Goal: Communication & Community: Answer question/provide support

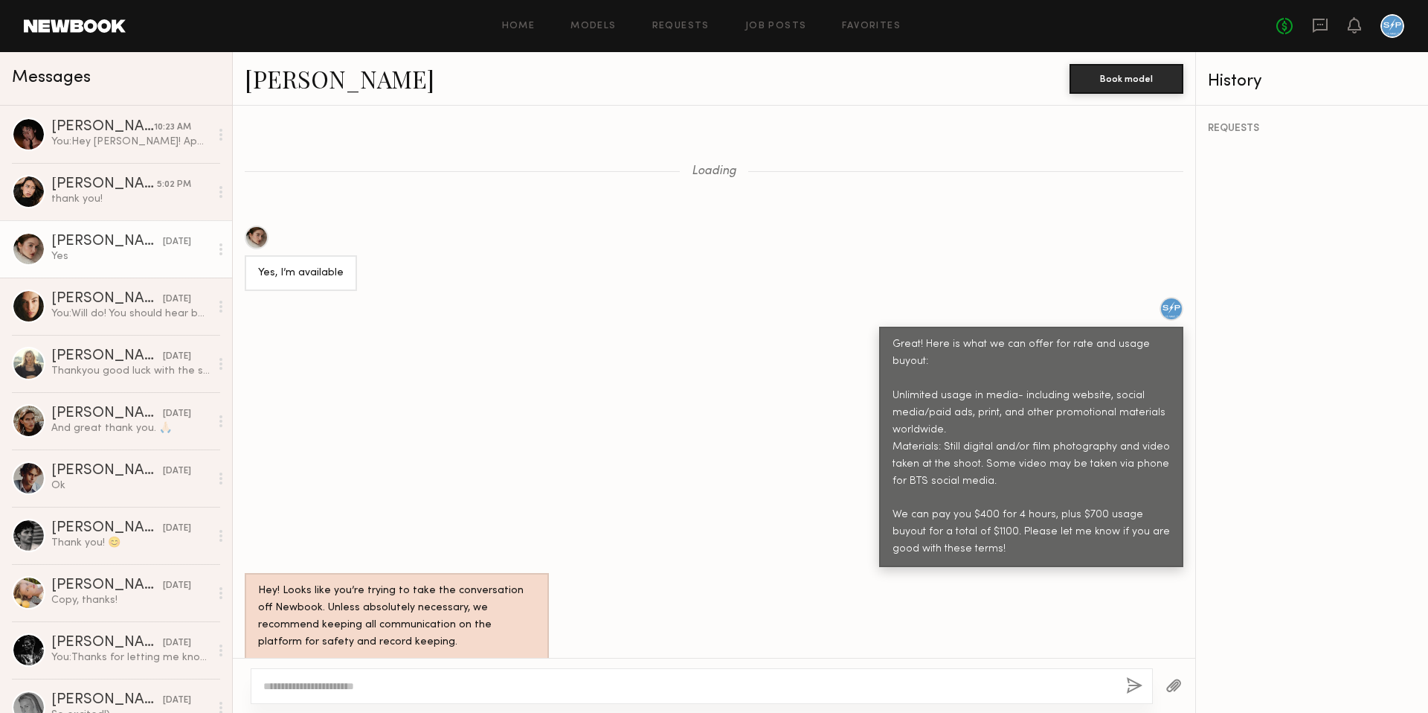
scroll to position [542, 0]
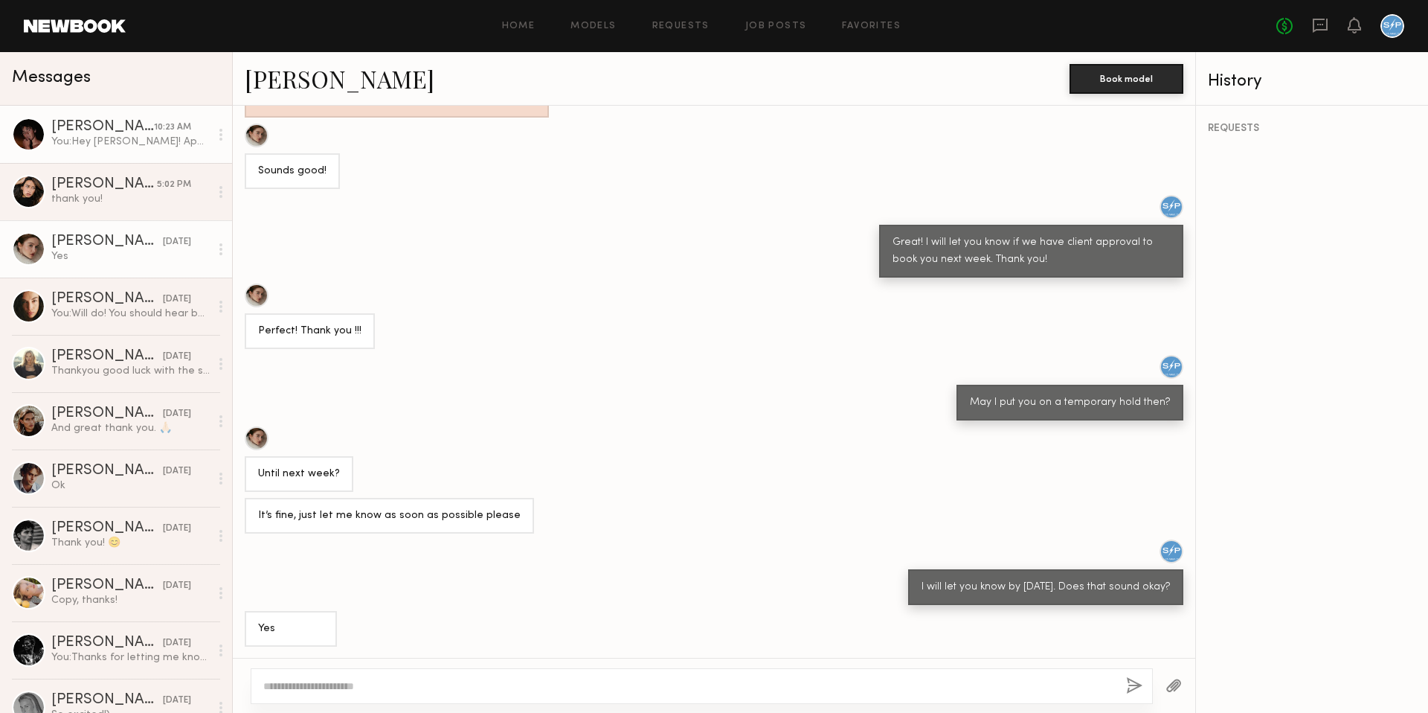
click at [116, 153] on link "[PERSON_NAME] 10:23 AM You: Hey [PERSON_NAME]! Apologies, but we have already f…" at bounding box center [116, 134] width 232 height 57
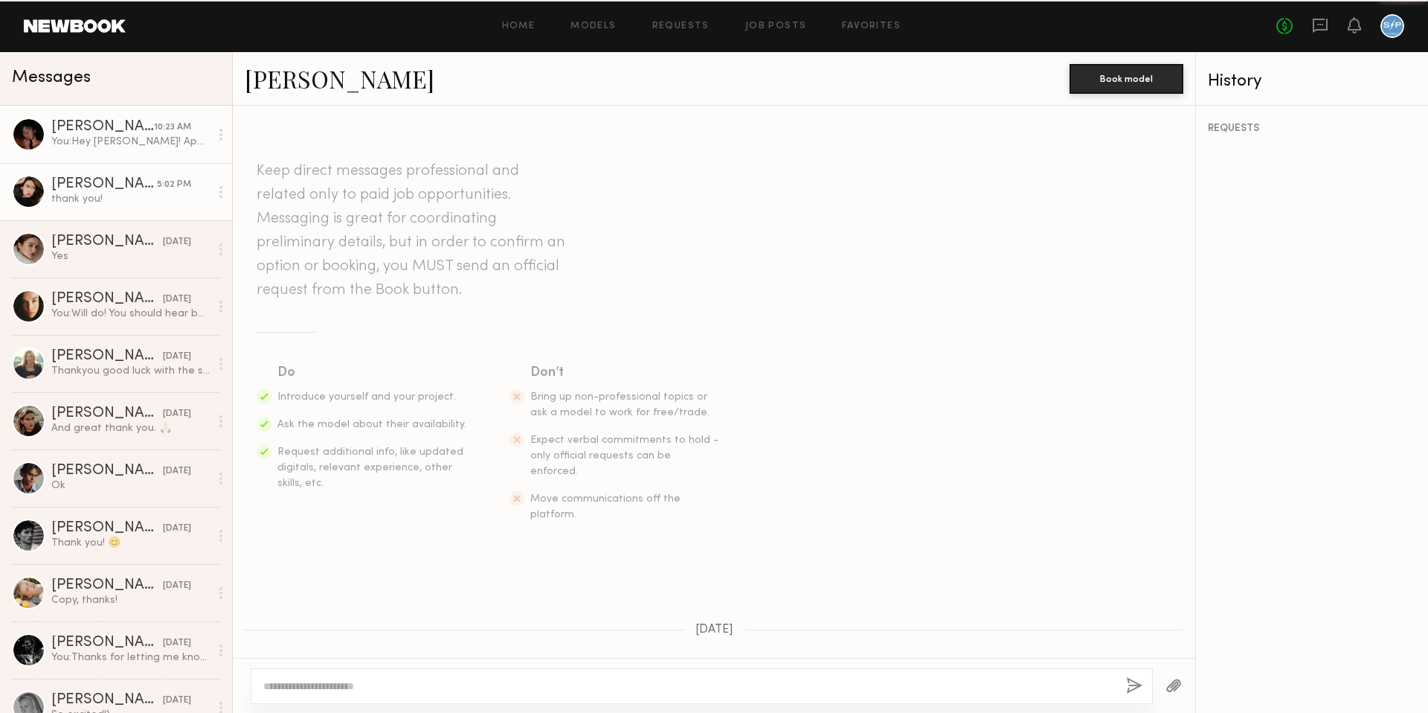
scroll to position [549, 0]
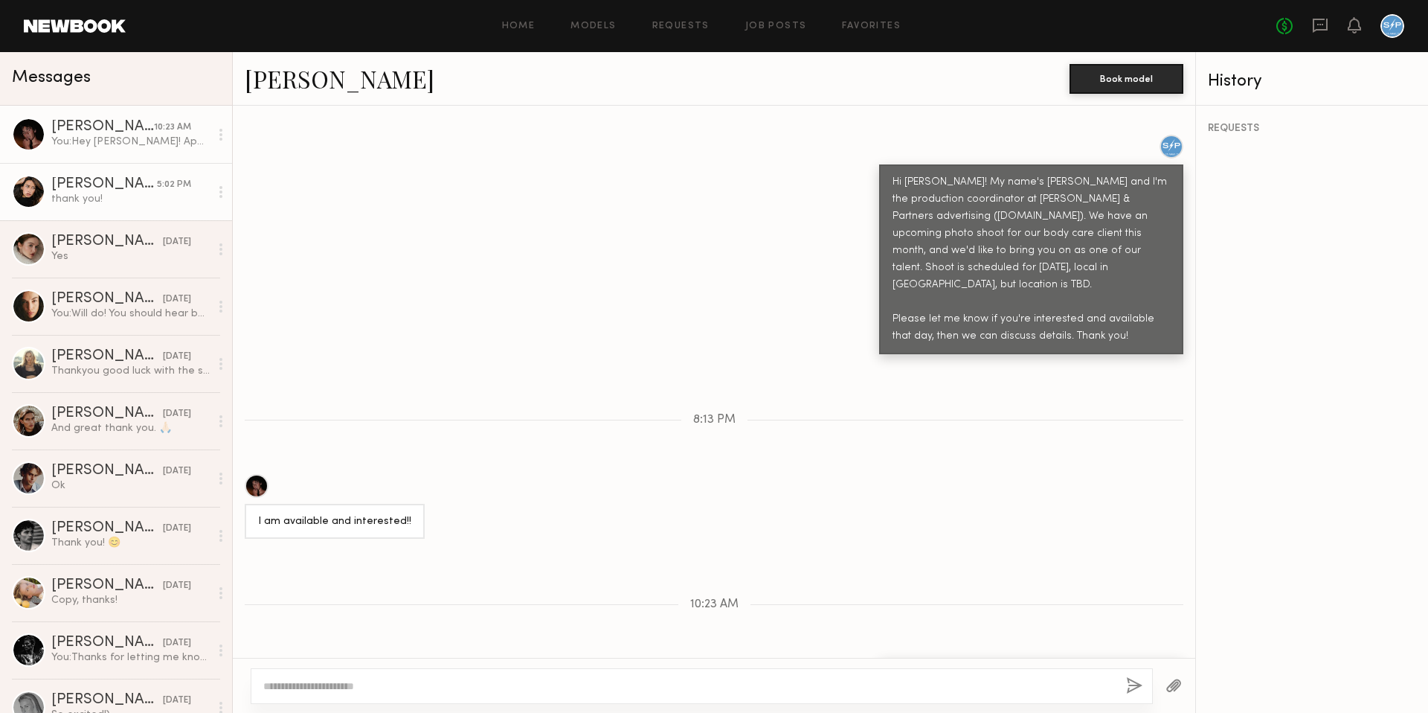
click at [117, 199] on div "thank you!" at bounding box center [130, 199] width 158 height 14
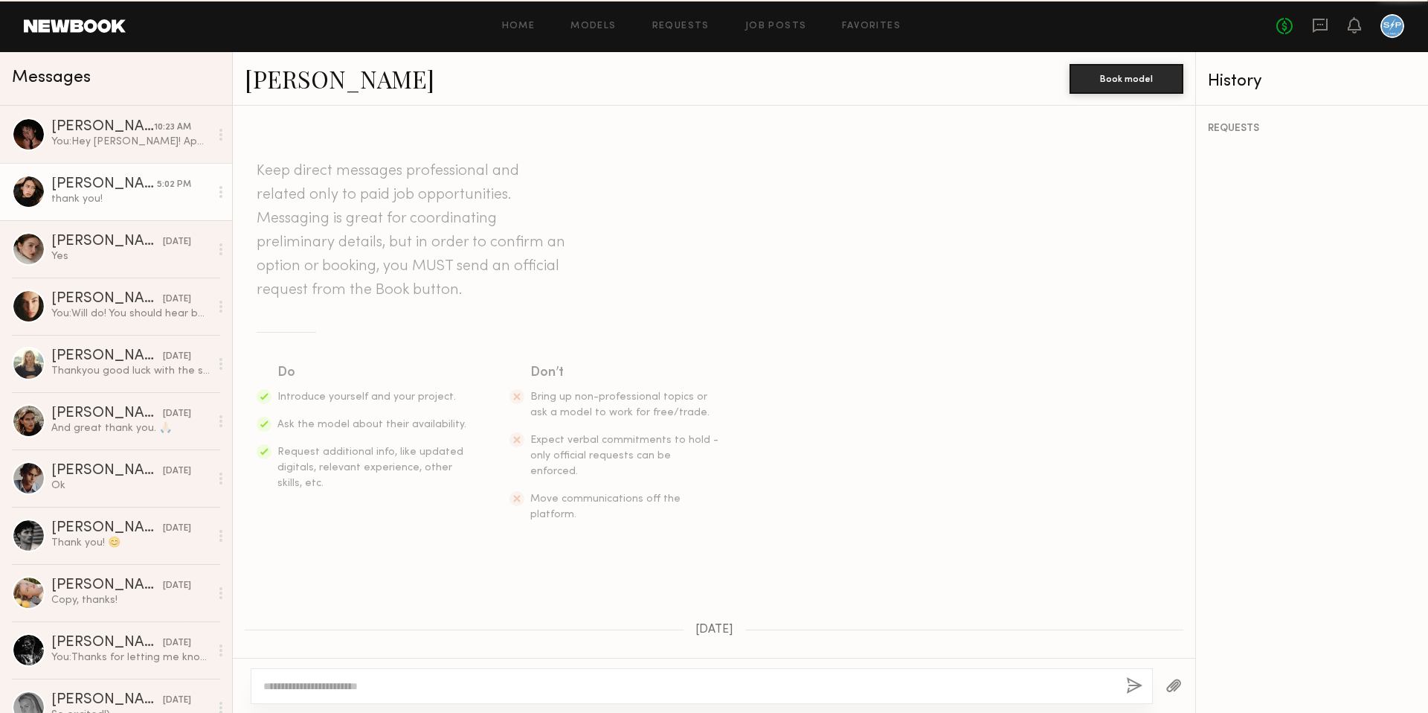
scroll to position [1070, 0]
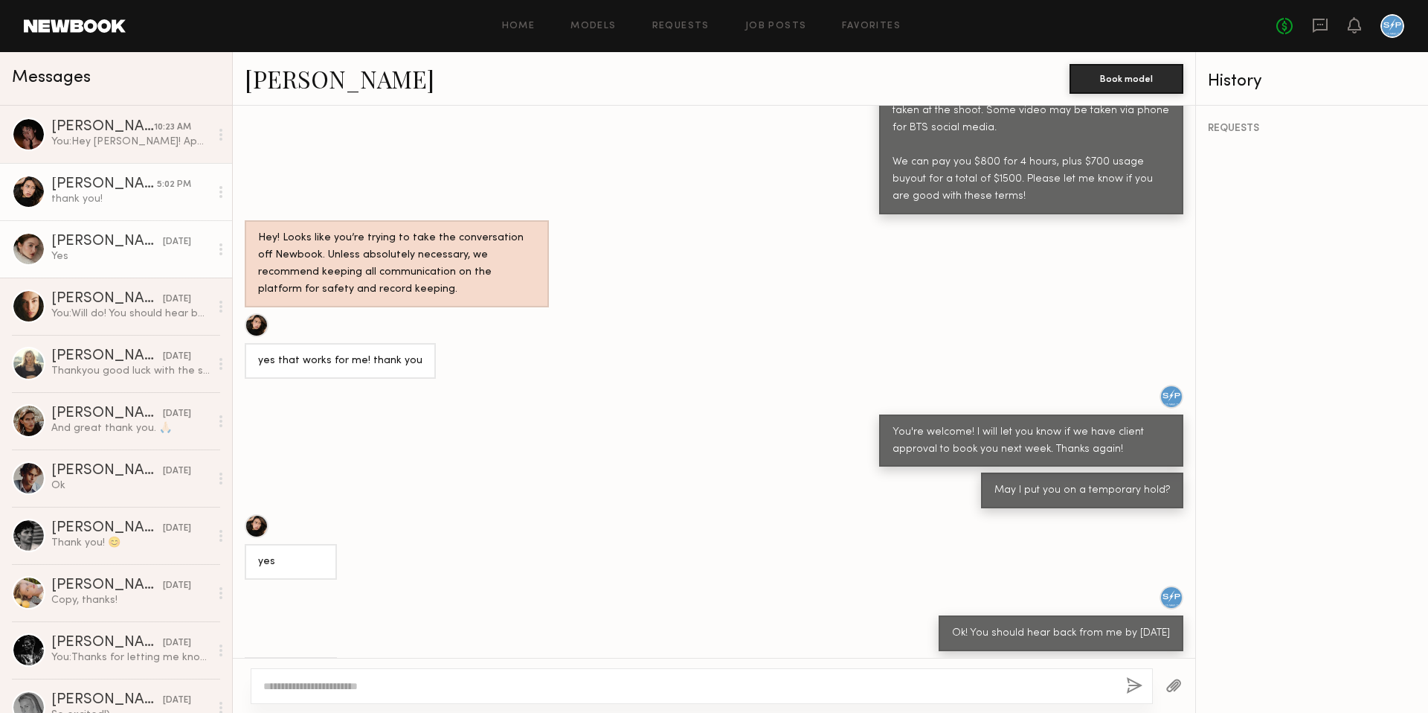
click at [105, 240] on div "[PERSON_NAME]" at bounding box center [107, 241] width 112 height 15
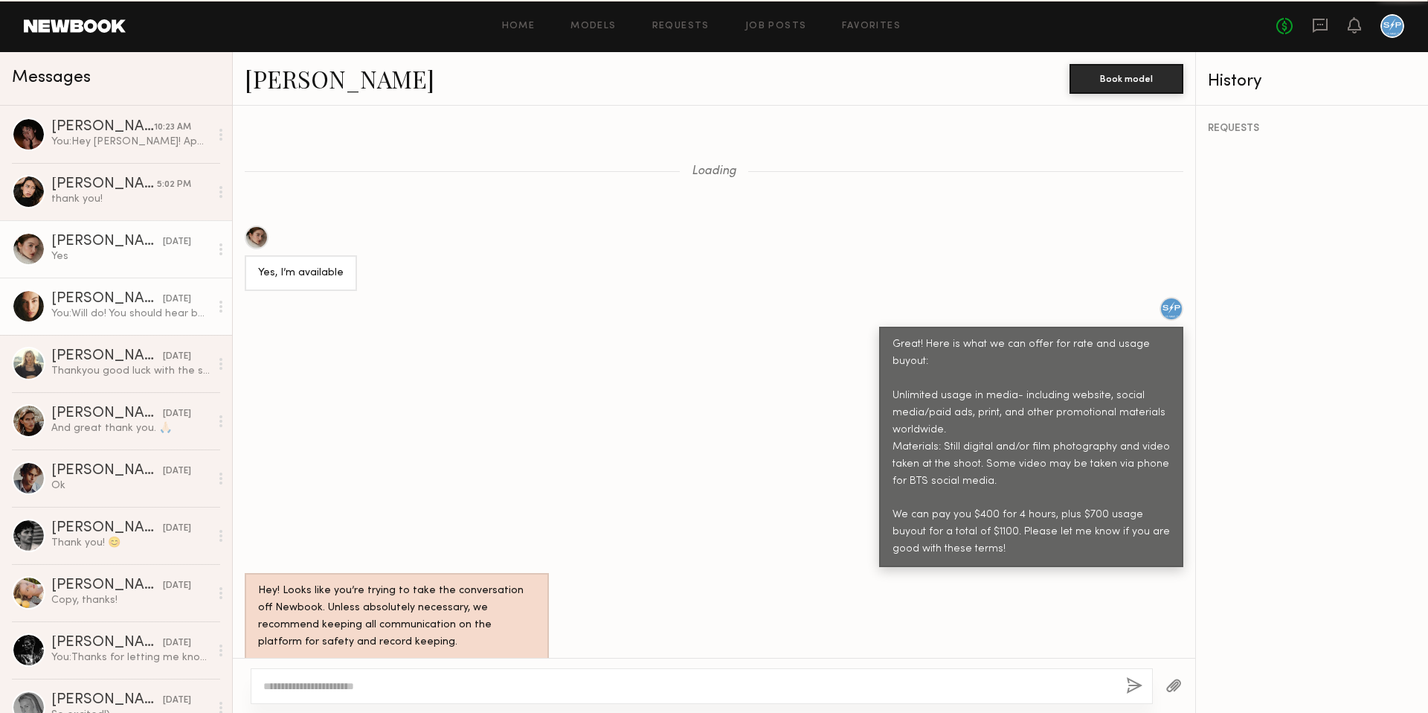
scroll to position [542, 0]
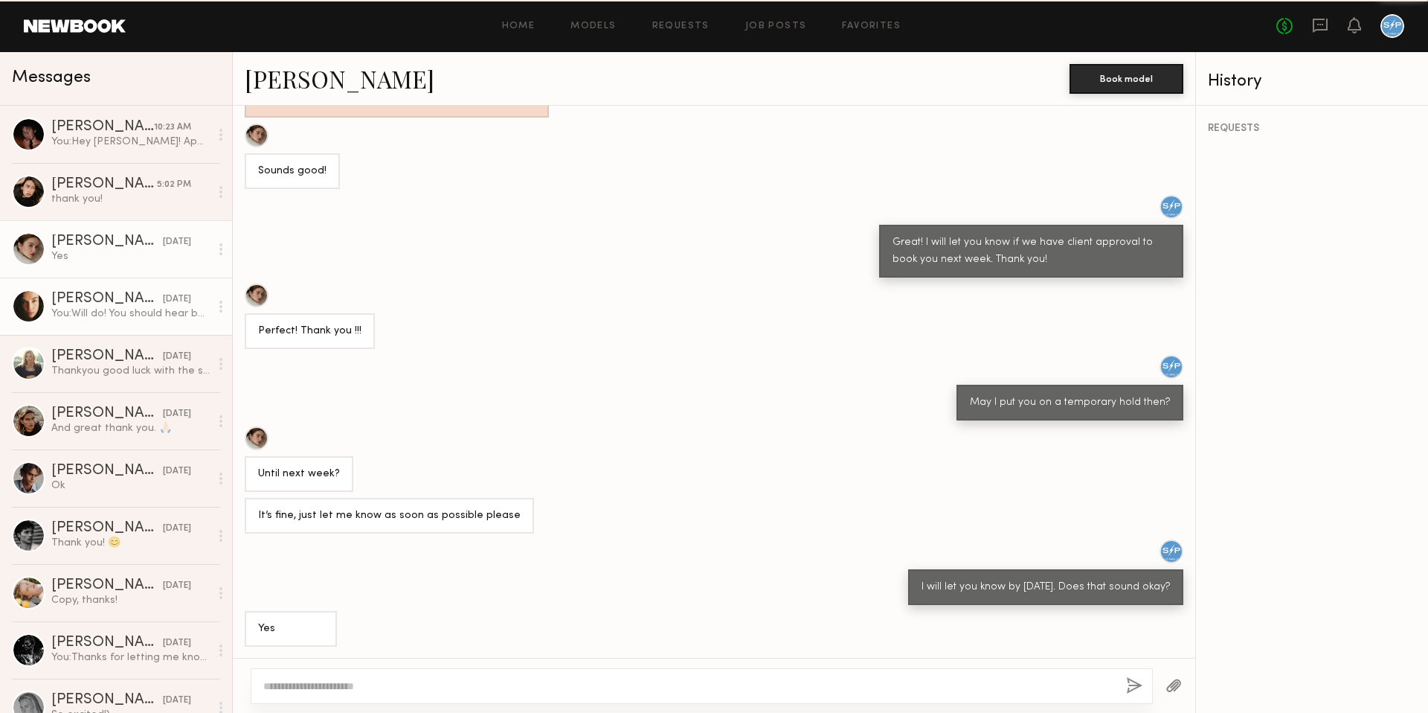
click at [103, 305] on div "[PERSON_NAME]" at bounding box center [107, 299] width 112 height 15
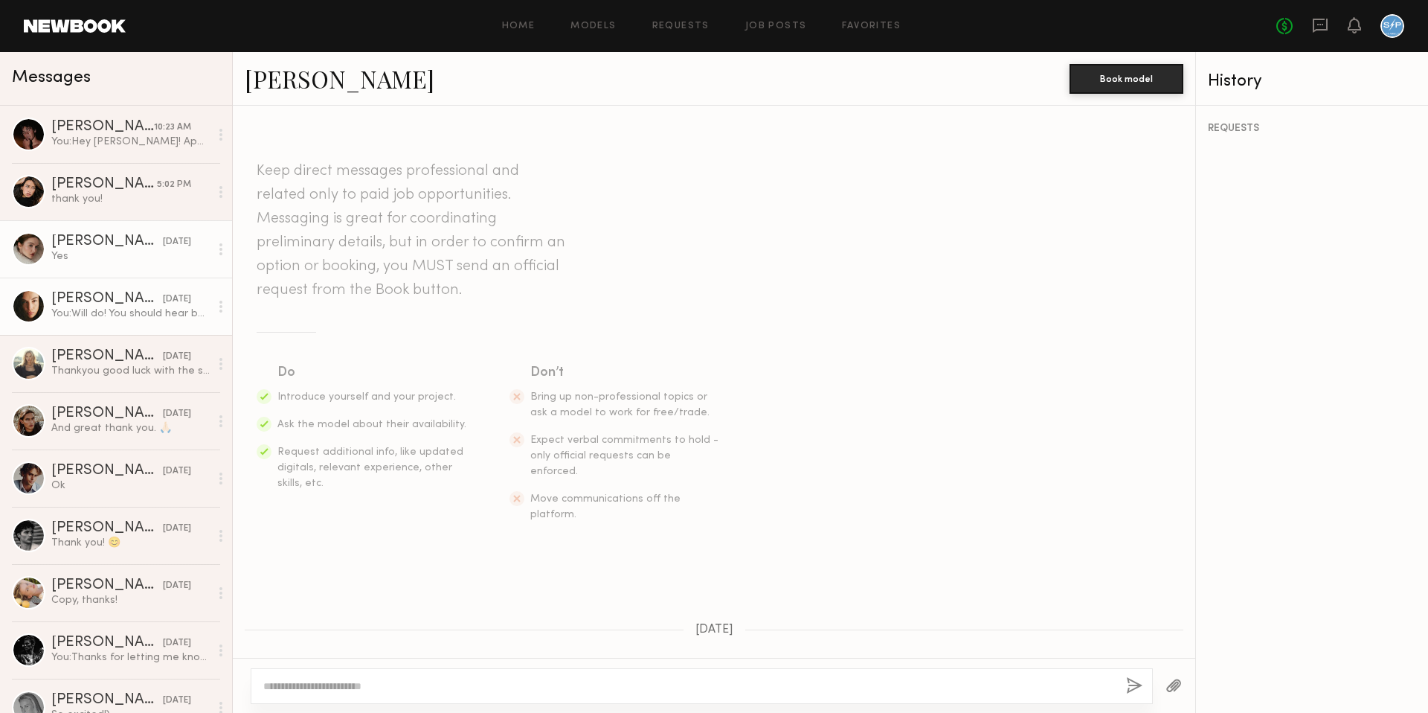
scroll to position [1227, 0]
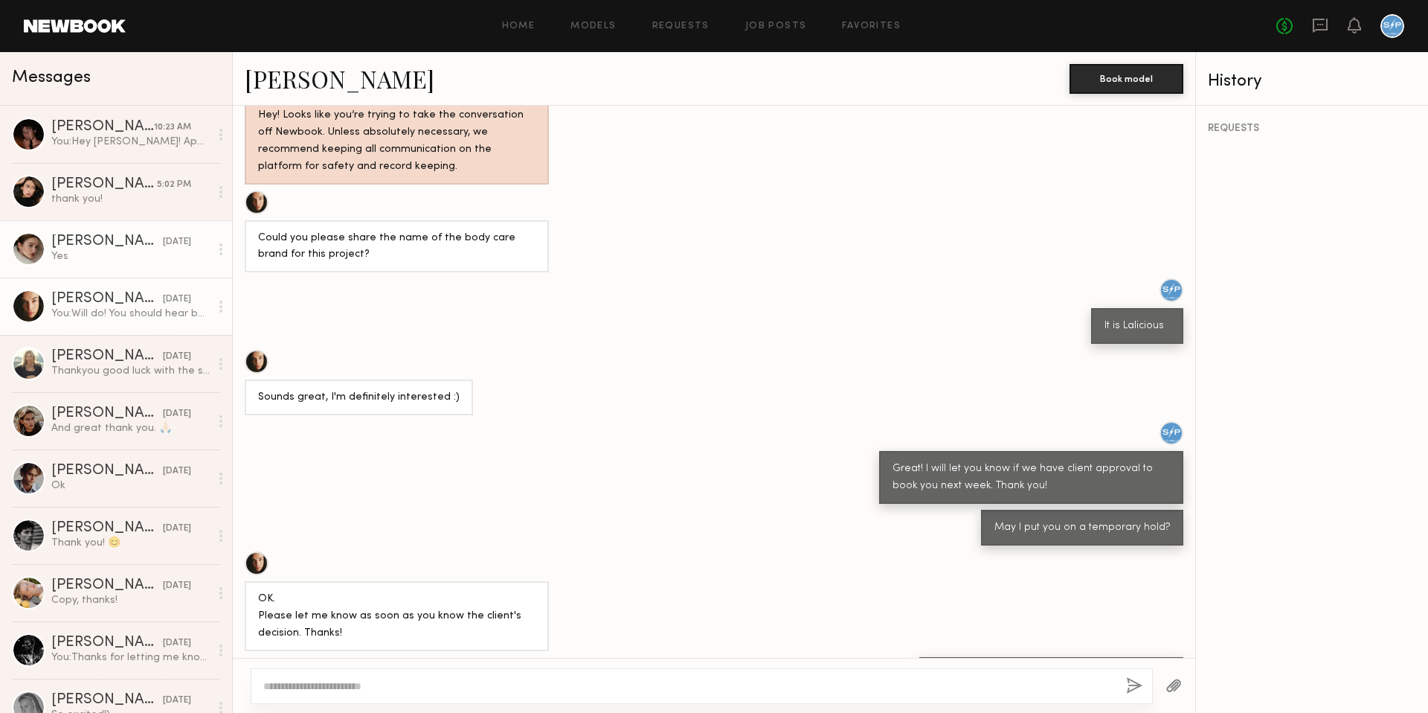
click at [103, 260] on div "Yes" at bounding box center [130, 256] width 158 height 14
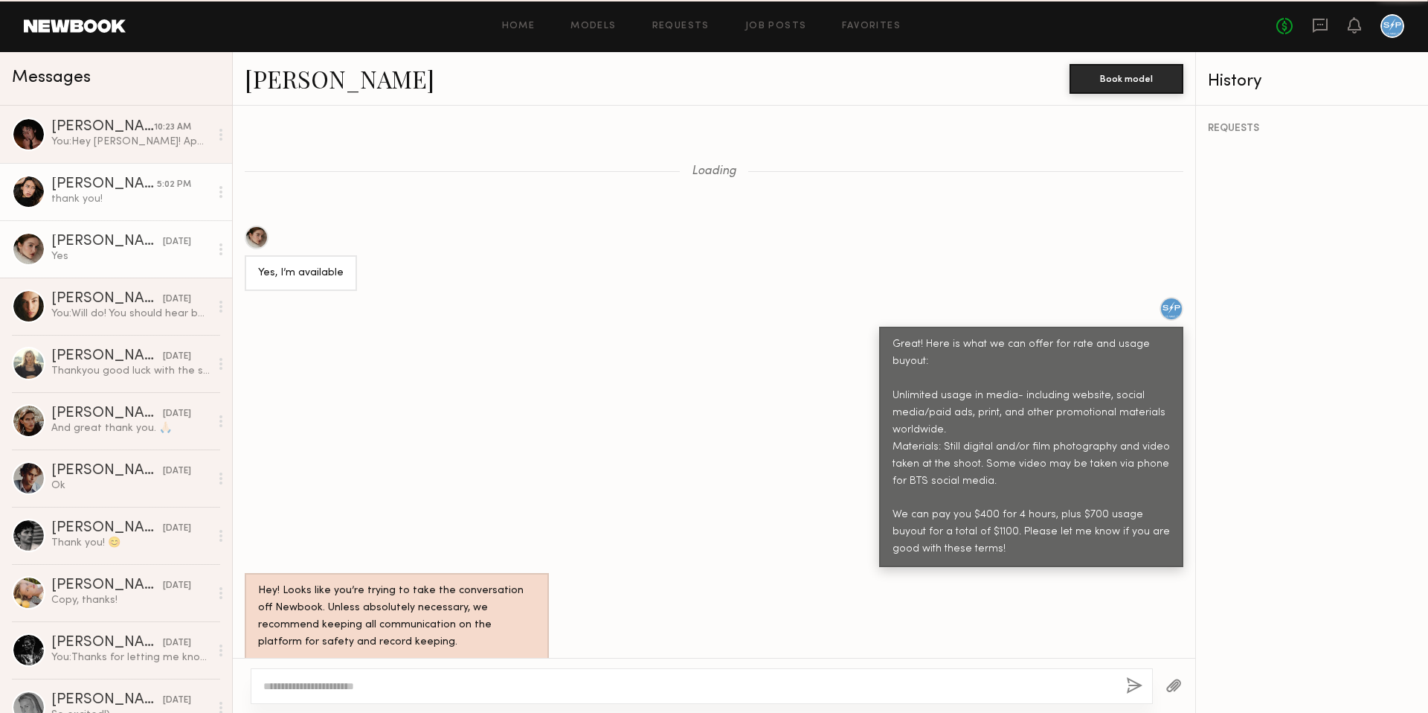
scroll to position [542, 0]
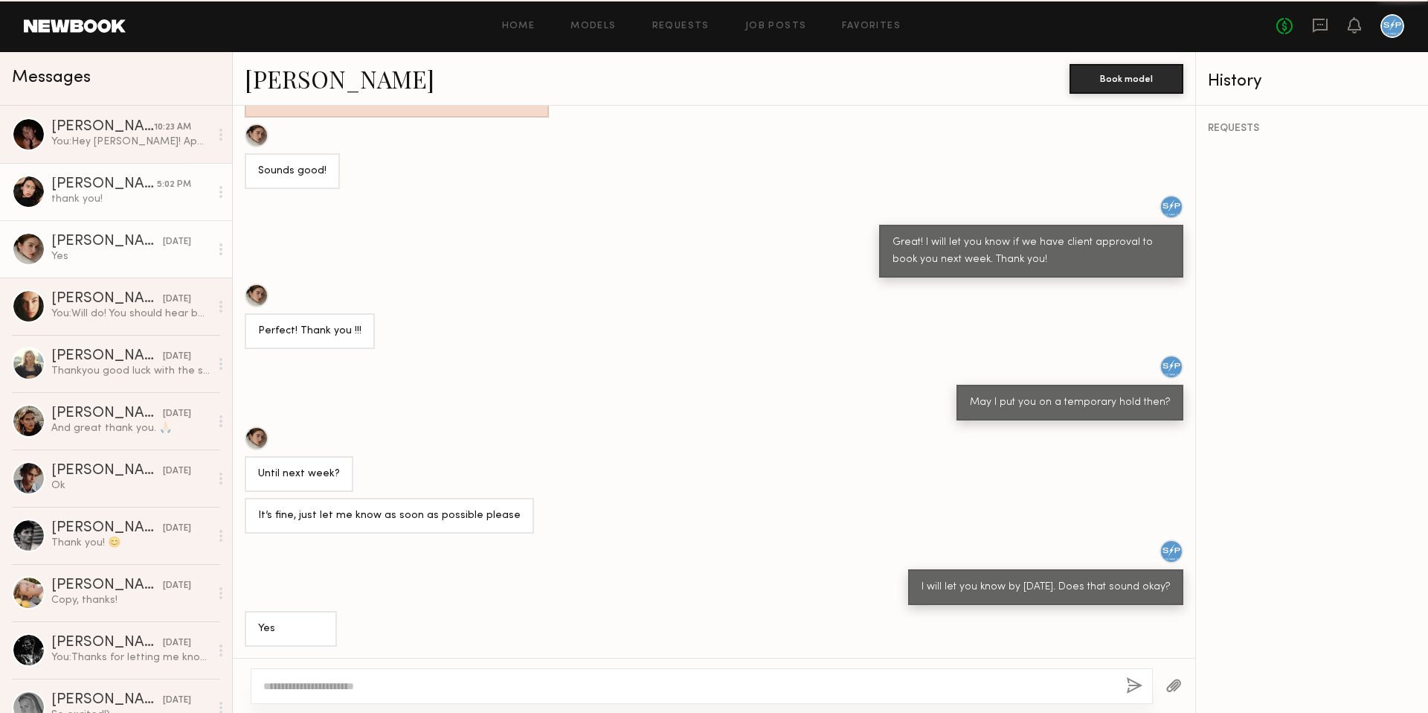
click at [108, 196] on div "thank you!" at bounding box center [130, 199] width 158 height 14
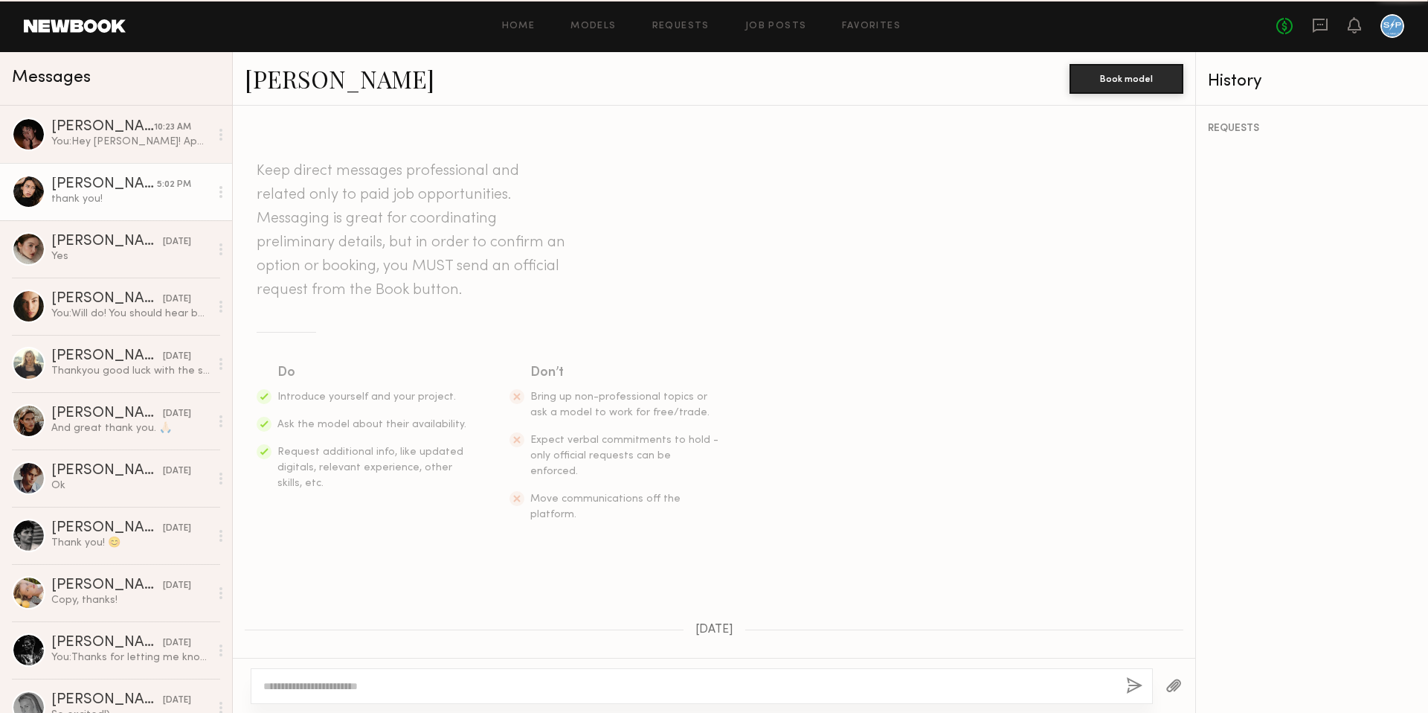
scroll to position [1070, 0]
